Goal: Task Accomplishment & Management: Use online tool/utility

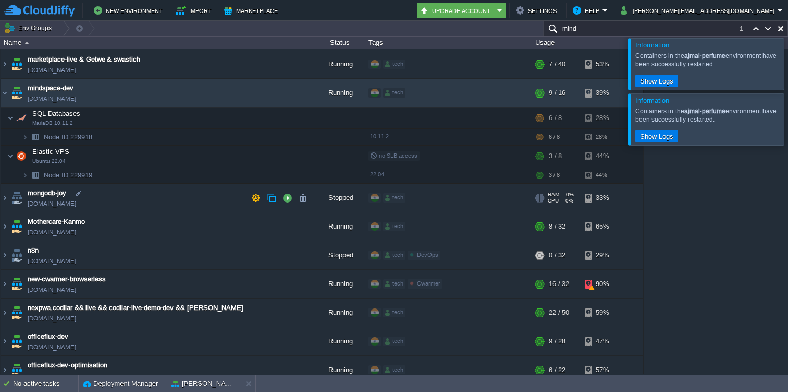
scroll to position [2226, 0]
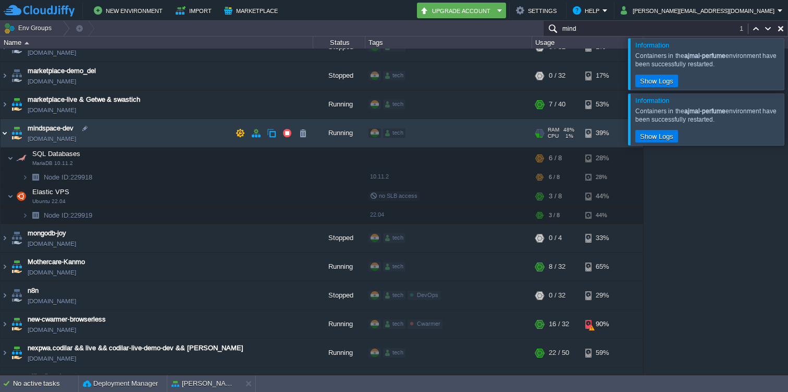
click at [6, 127] on img at bounding box center [5, 133] width 8 height 28
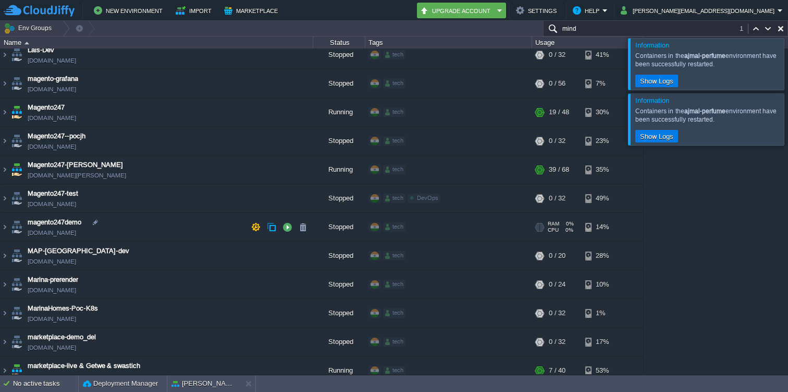
scroll to position [1959, 0]
click at [6, 196] on img at bounding box center [5, 199] width 8 height 28
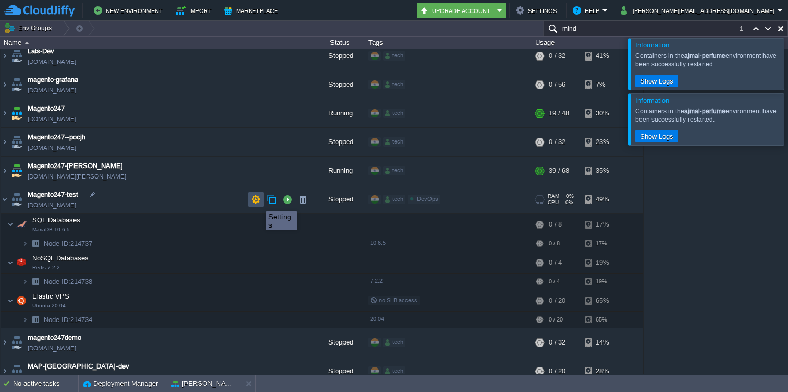
click at [258, 202] on button "button" at bounding box center [255, 199] width 9 height 9
click at [60, 198] on span "Magento247-test" at bounding box center [53, 194] width 51 height 10
click at [3, 201] on img at bounding box center [5, 199] width 8 height 28
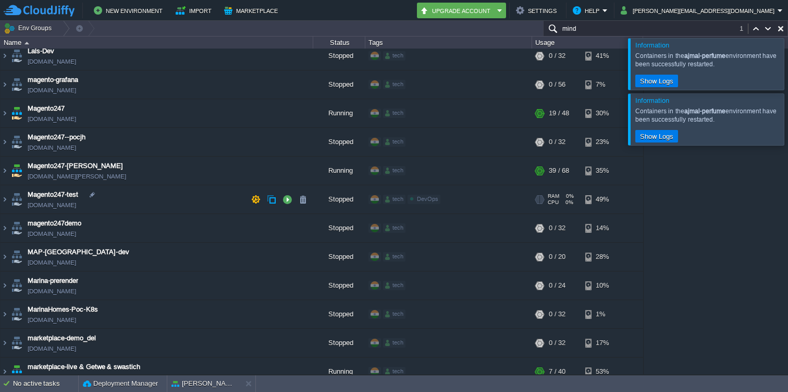
click at [43, 196] on span "Magento247-test" at bounding box center [53, 194] width 51 height 10
click at [259, 200] on button "button" at bounding box center [255, 199] width 9 height 9
click at [63, 197] on span "Magento247-test" at bounding box center [53, 194] width 51 height 10
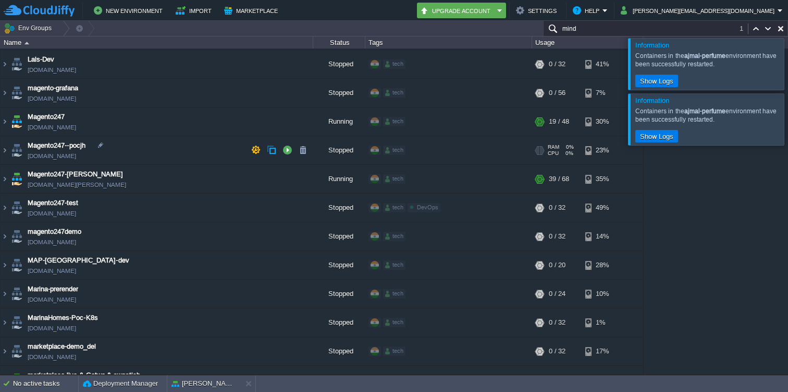
scroll to position [1954, 0]
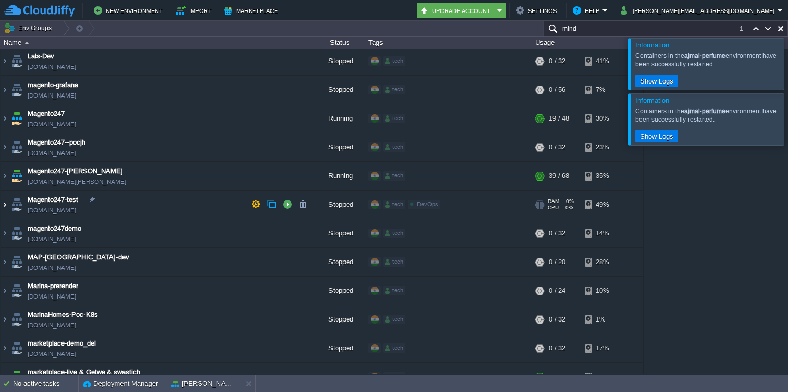
click at [6, 204] on img at bounding box center [5, 204] width 8 height 28
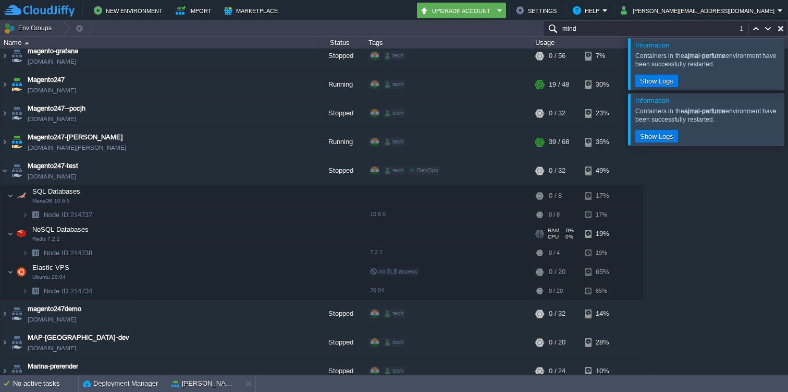
scroll to position [1996, 0]
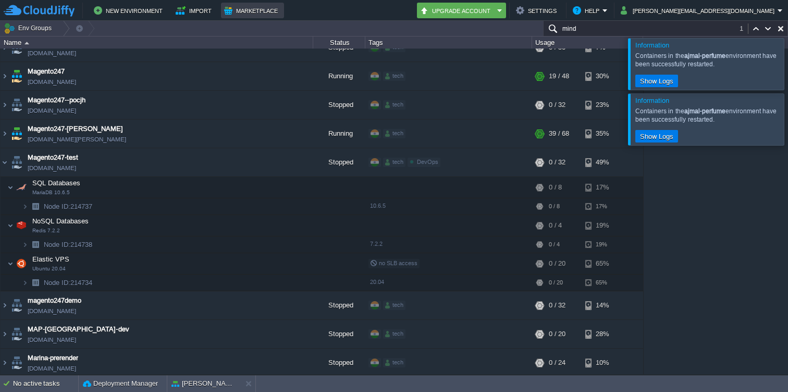
click at [224, 15] on button "Marketplace" at bounding box center [252, 10] width 57 height 13
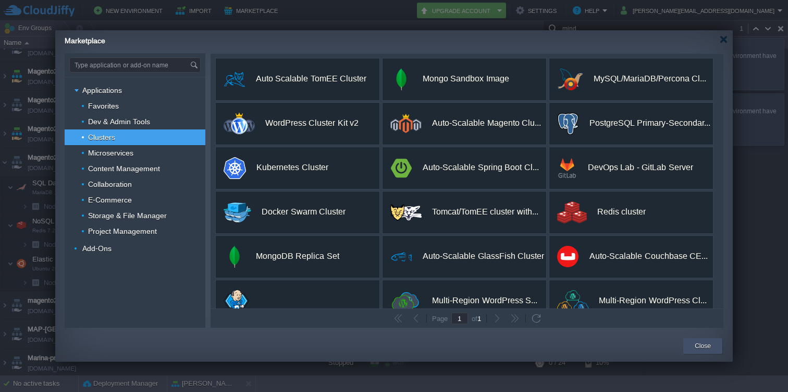
click at [711, 344] on div "Close" at bounding box center [702, 346] width 23 height 16
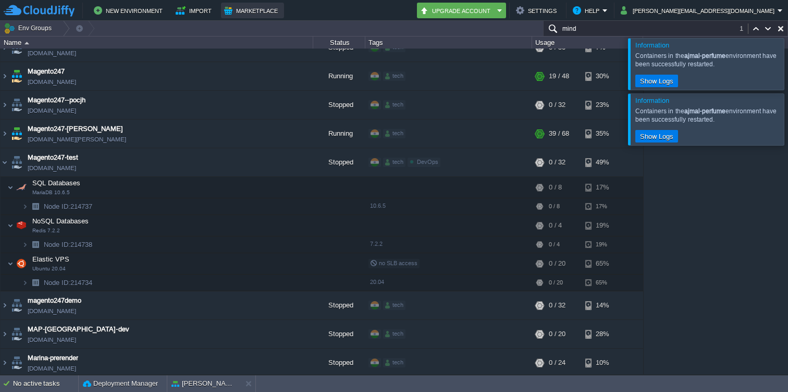
click at [248, 7] on button "Marketplace" at bounding box center [252, 10] width 57 height 13
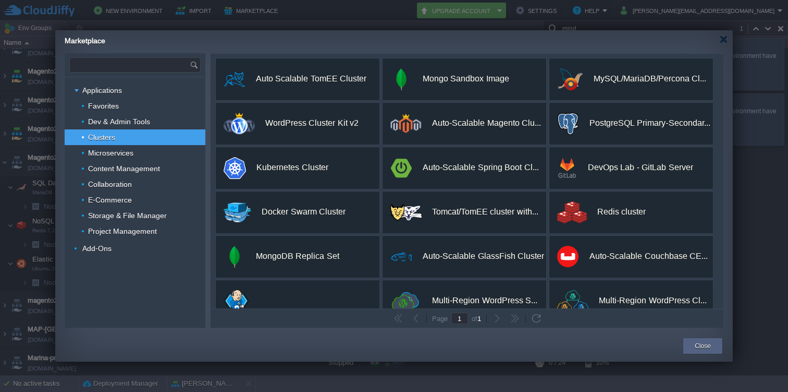
click at [116, 71] on input "text" at bounding box center [130, 65] width 120 height 14
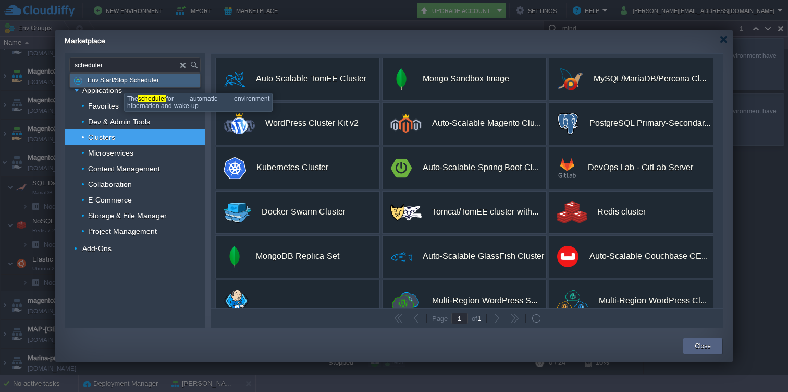
click at [118, 82] on span "Env Start/Stop Scheduler" at bounding box center [123, 81] width 71 height 14
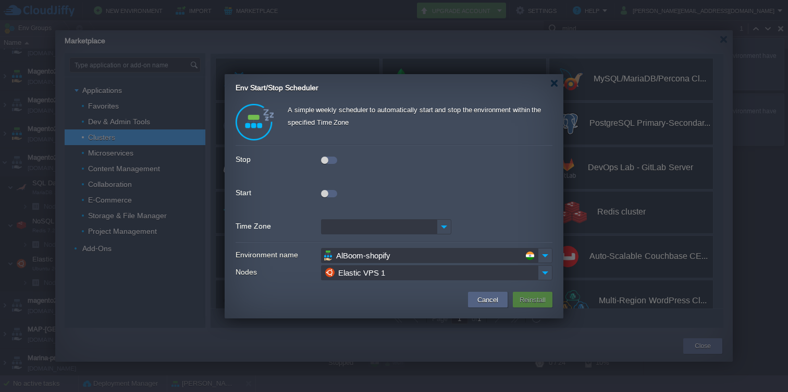
type input "Type application or add-on name"
click at [329, 159] on div at bounding box center [329, 159] width 16 height 7
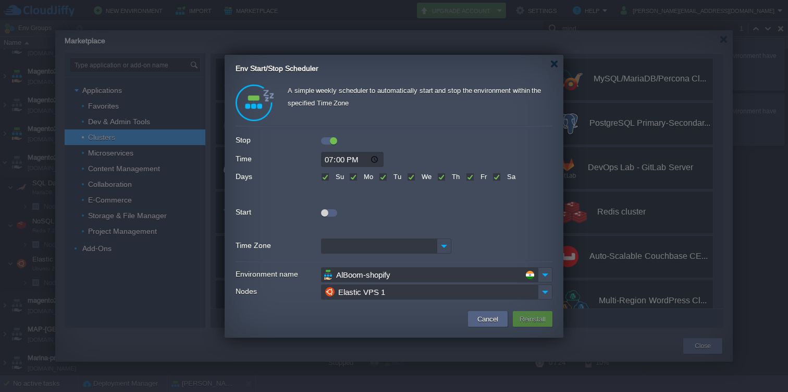
click at [329, 213] on div at bounding box center [329, 212] width 16 height 7
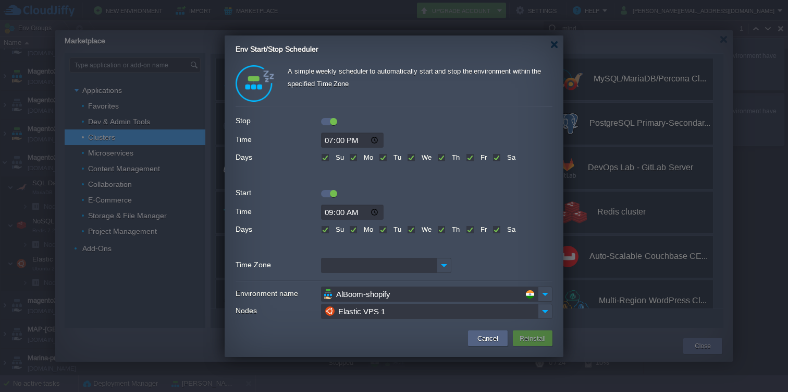
click at [334, 141] on input "19:00" at bounding box center [352, 139] width 63 height 15
click at [335, 142] on input "19:00" at bounding box center [352, 139] width 63 height 15
click at [330, 142] on input "19:00" at bounding box center [352, 139] width 63 height 15
type input "22:00"
click at [333, 212] on input "09:00" at bounding box center [352, 211] width 63 height 15
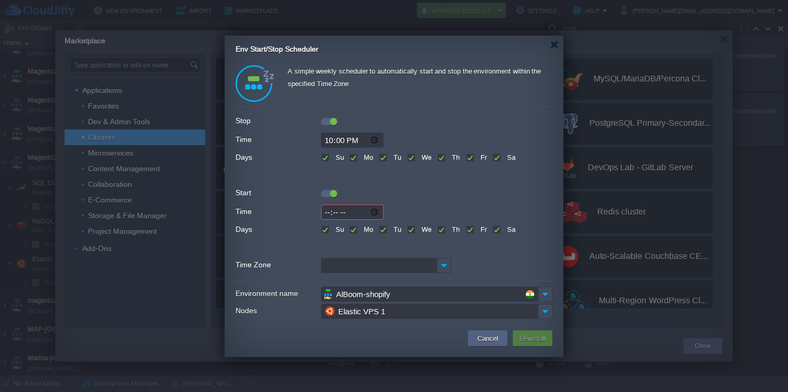
type input "08:00"
click at [332, 213] on input "08:00" at bounding box center [352, 211] width 63 height 15
click at [445, 268] on img at bounding box center [444, 265] width 15 height 15
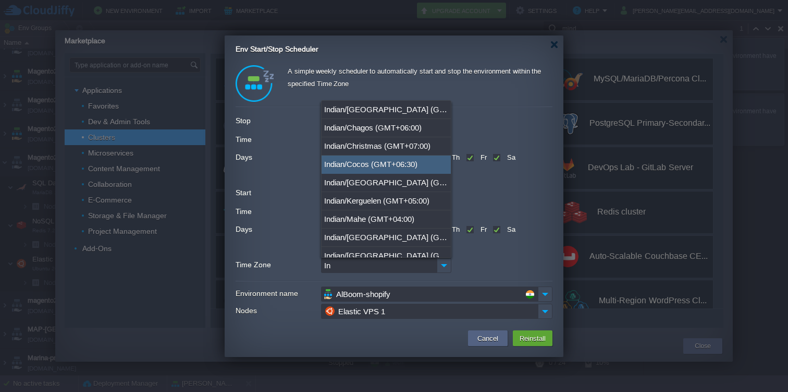
type input "I"
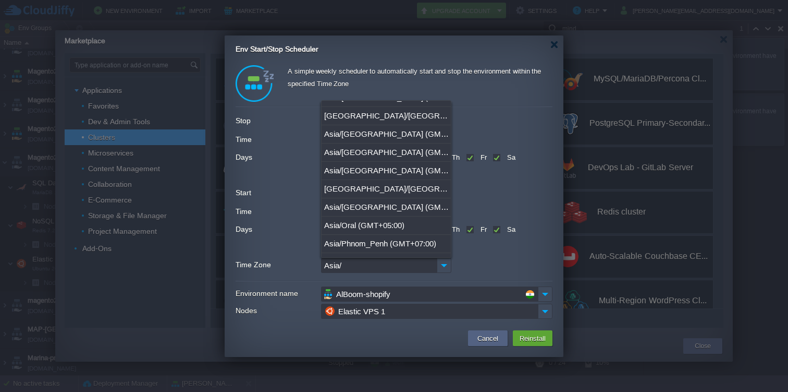
scroll to position [1020, 0]
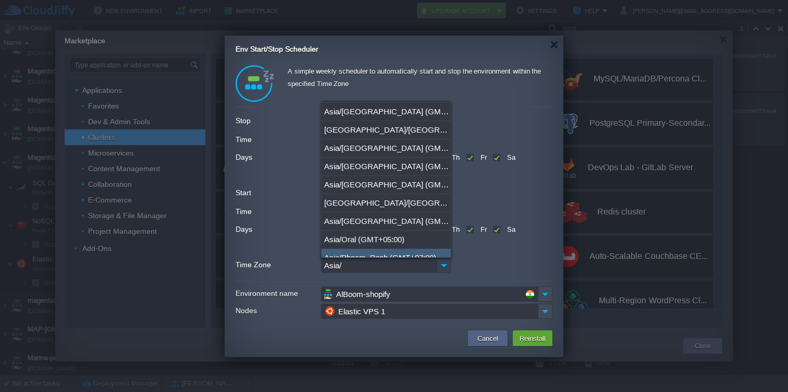
click at [440, 266] on img at bounding box center [444, 265] width 15 height 15
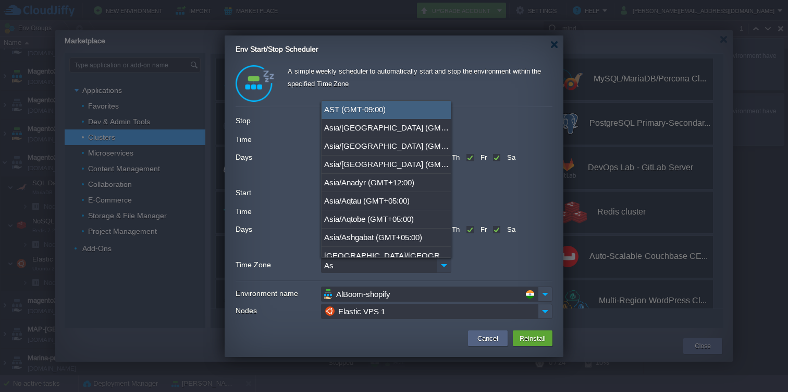
type input "A"
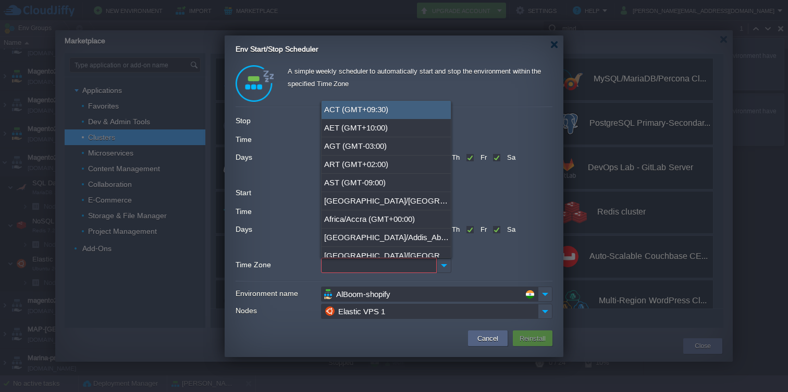
click at [480, 272] on div at bounding box center [394, 265] width 317 height 15
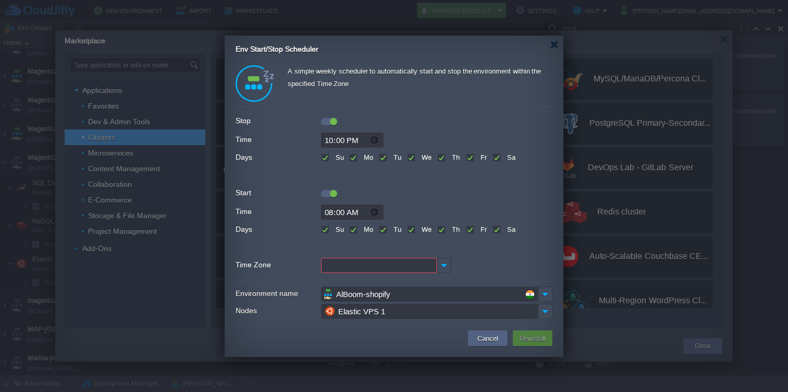
click at [361, 212] on input "08:00" at bounding box center [352, 211] width 63 height 15
click at [444, 265] on img at bounding box center [444, 265] width 15 height 15
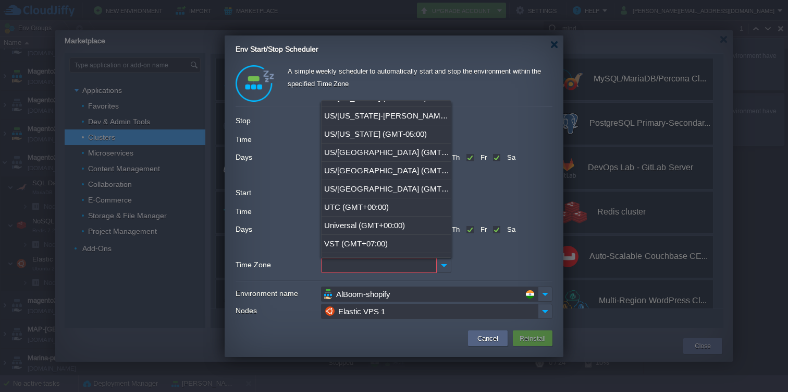
scroll to position [11360, 0]
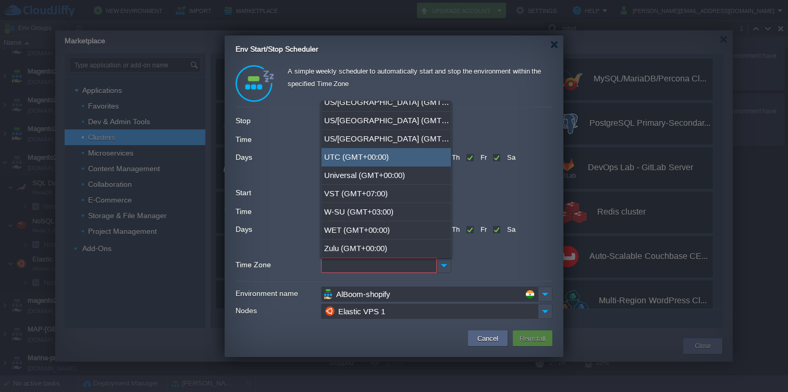
click at [372, 155] on div "UTC (GMT+00:00)" at bounding box center [386, 157] width 129 height 18
type input "UTC (GMT+00:00)"
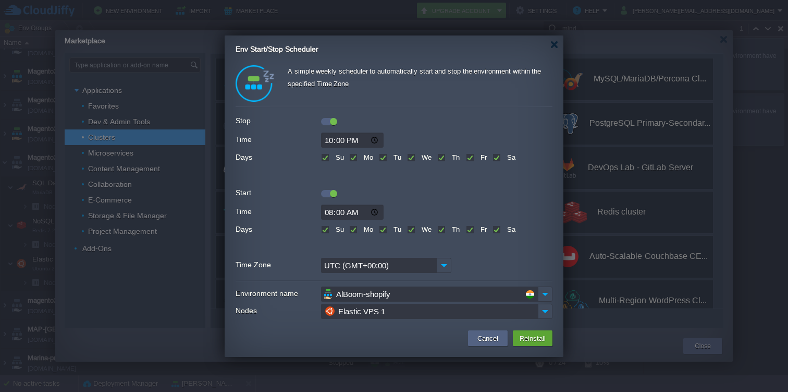
scroll to position [0, 0]
click at [378, 138] on input "22:00" at bounding box center [352, 139] width 63 height 15
type input "16:30"
click at [450, 188] on div at bounding box center [394, 191] width 317 height 11
click at [372, 211] on input "08:00" at bounding box center [352, 211] width 63 height 15
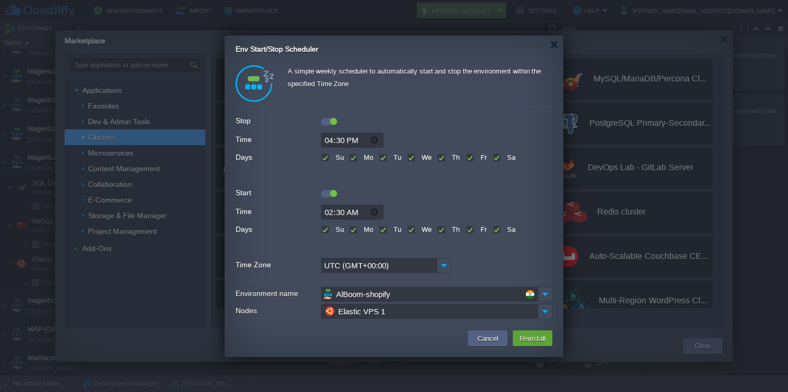
type input "02:30"
click at [485, 268] on div "UTC (GMT+00:00)" at bounding box center [394, 265] width 317 height 15
click at [474, 334] on td "Cancel" at bounding box center [488, 338] width 40 height 16
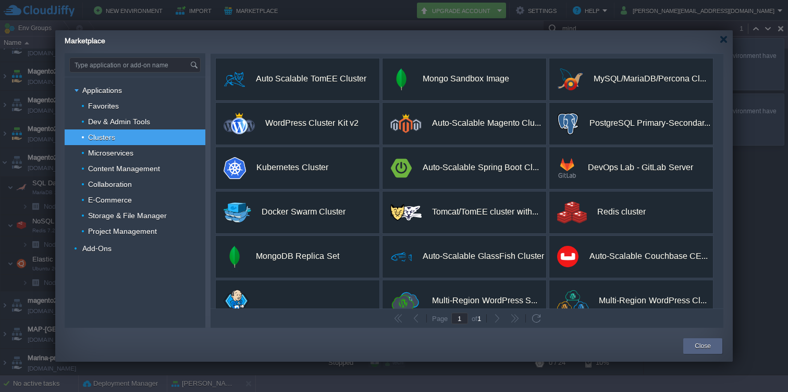
click at [726, 35] on div "Marketplace" at bounding box center [399, 39] width 669 height 18
click at [721, 38] on div at bounding box center [724, 39] width 8 height 8
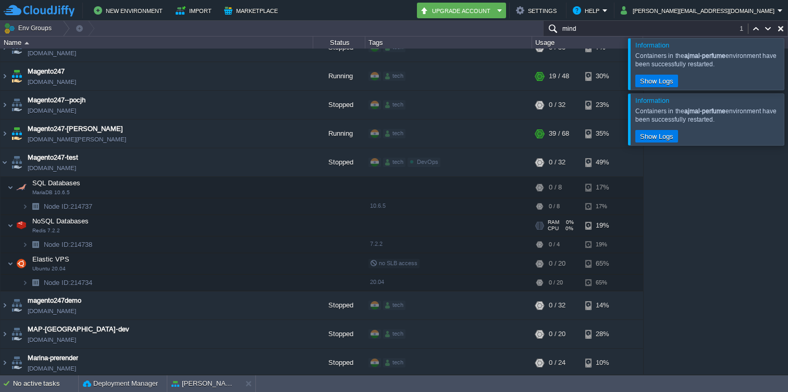
scroll to position [1993, 0]
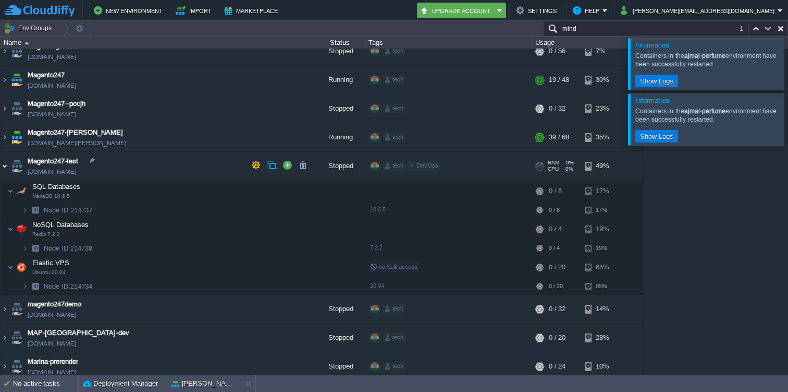
click at [5, 165] on img at bounding box center [5, 166] width 8 height 28
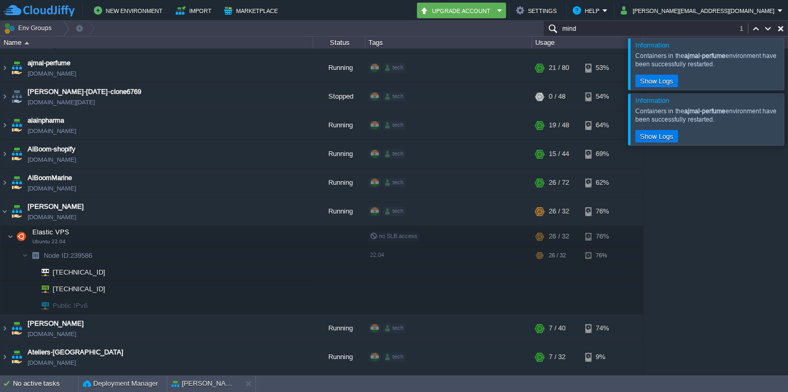
scroll to position [0, 0]
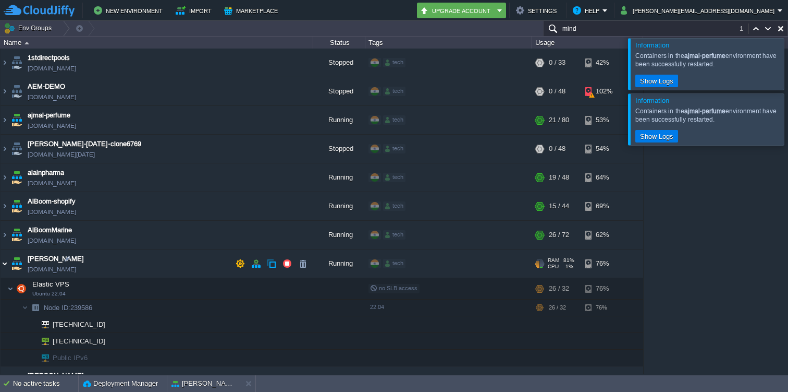
click at [2, 265] on img at bounding box center [5, 263] width 8 height 28
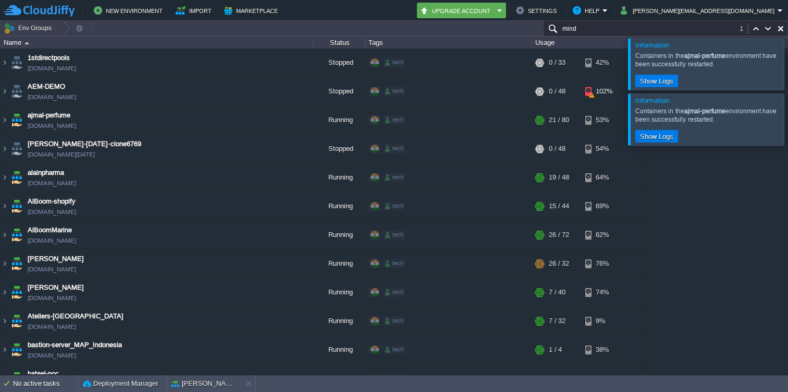
click at [788, 64] on div at bounding box center [801, 63] width 0 height 51
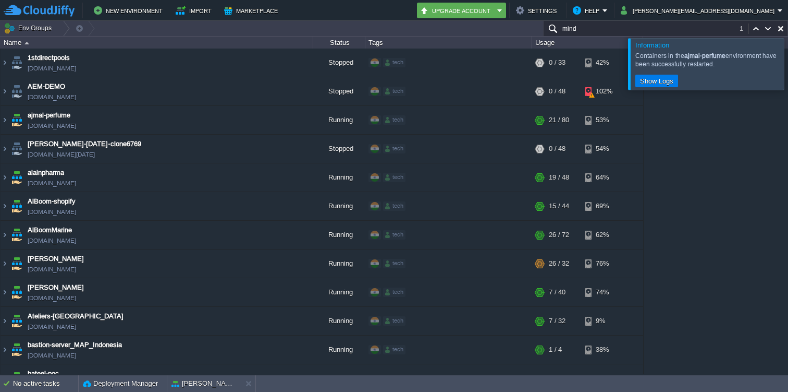
click at [788, 69] on div at bounding box center [801, 63] width 0 height 51
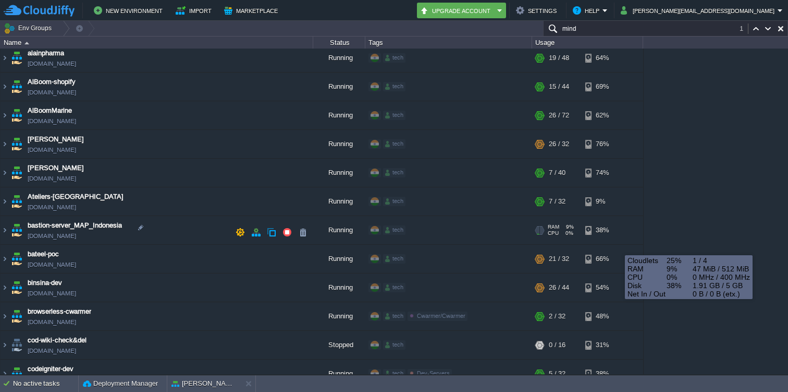
scroll to position [129, 0]
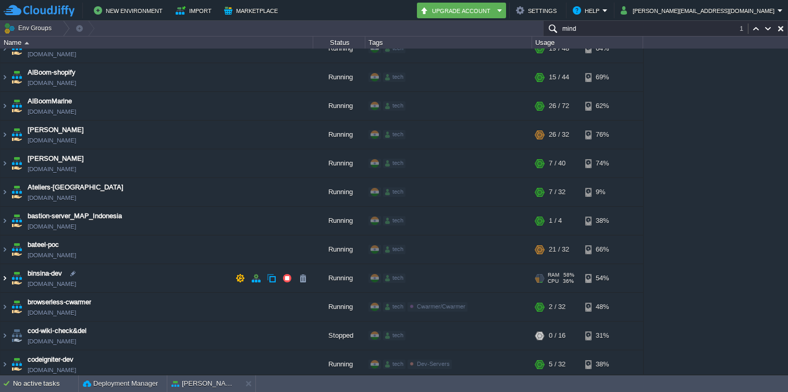
click at [2, 277] on img at bounding box center [5, 278] width 8 height 28
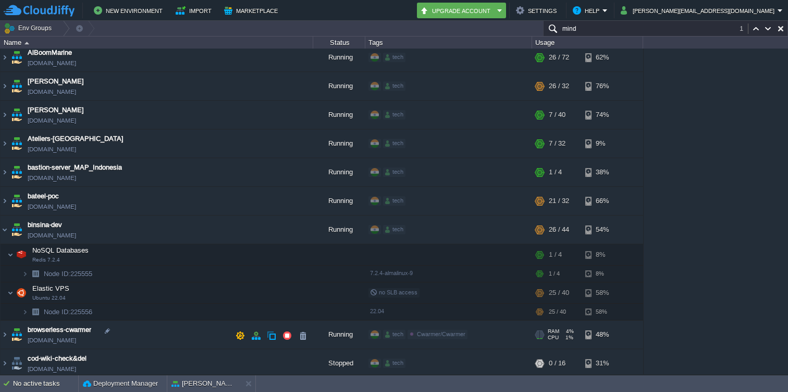
scroll to position [184, 0]
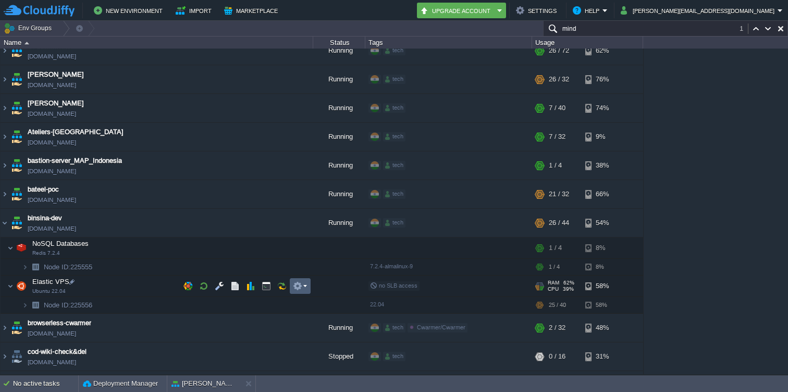
click at [298, 287] on button "button" at bounding box center [297, 285] width 9 height 9
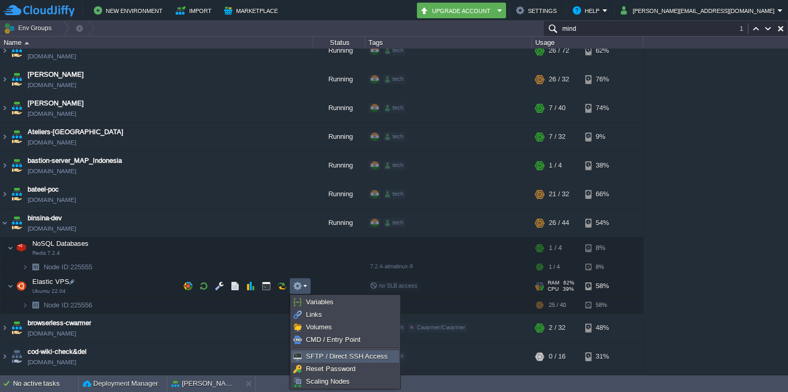
click at [313, 357] on span "SFTP / Direct SSH Access" at bounding box center [347, 356] width 82 height 8
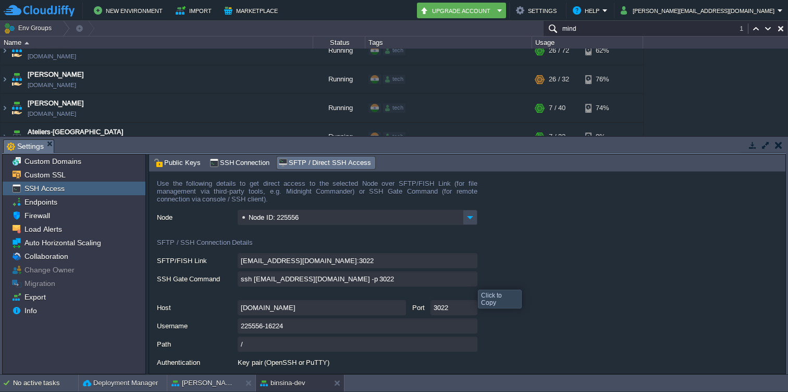
click at [470, 280] on input "ssh [EMAIL_ADDRESS][DOMAIN_NAME] -p 3022" at bounding box center [358, 278] width 240 height 15
type textarea "ssh [EMAIL_ADDRESS][DOMAIN_NAME] -p 3022"
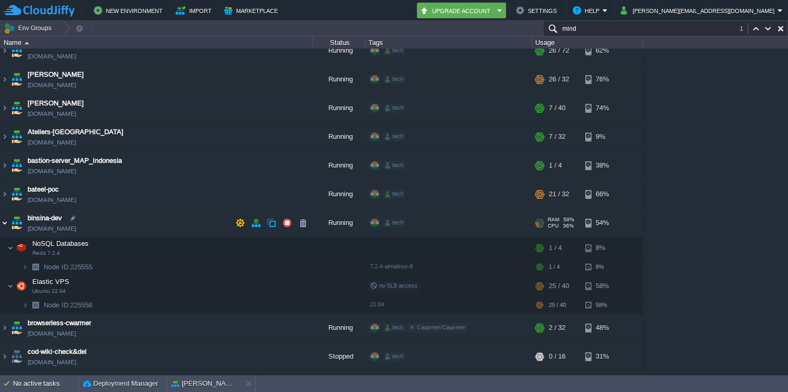
click at [2, 220] on img at bounding box center [5, 223] width 8 height 28
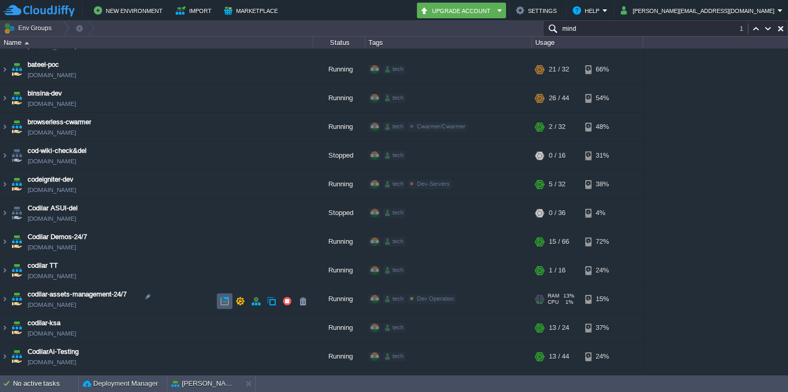
scroll to position [311, 0]
